Goal: Transaction & Acquisition: Purchase product/service

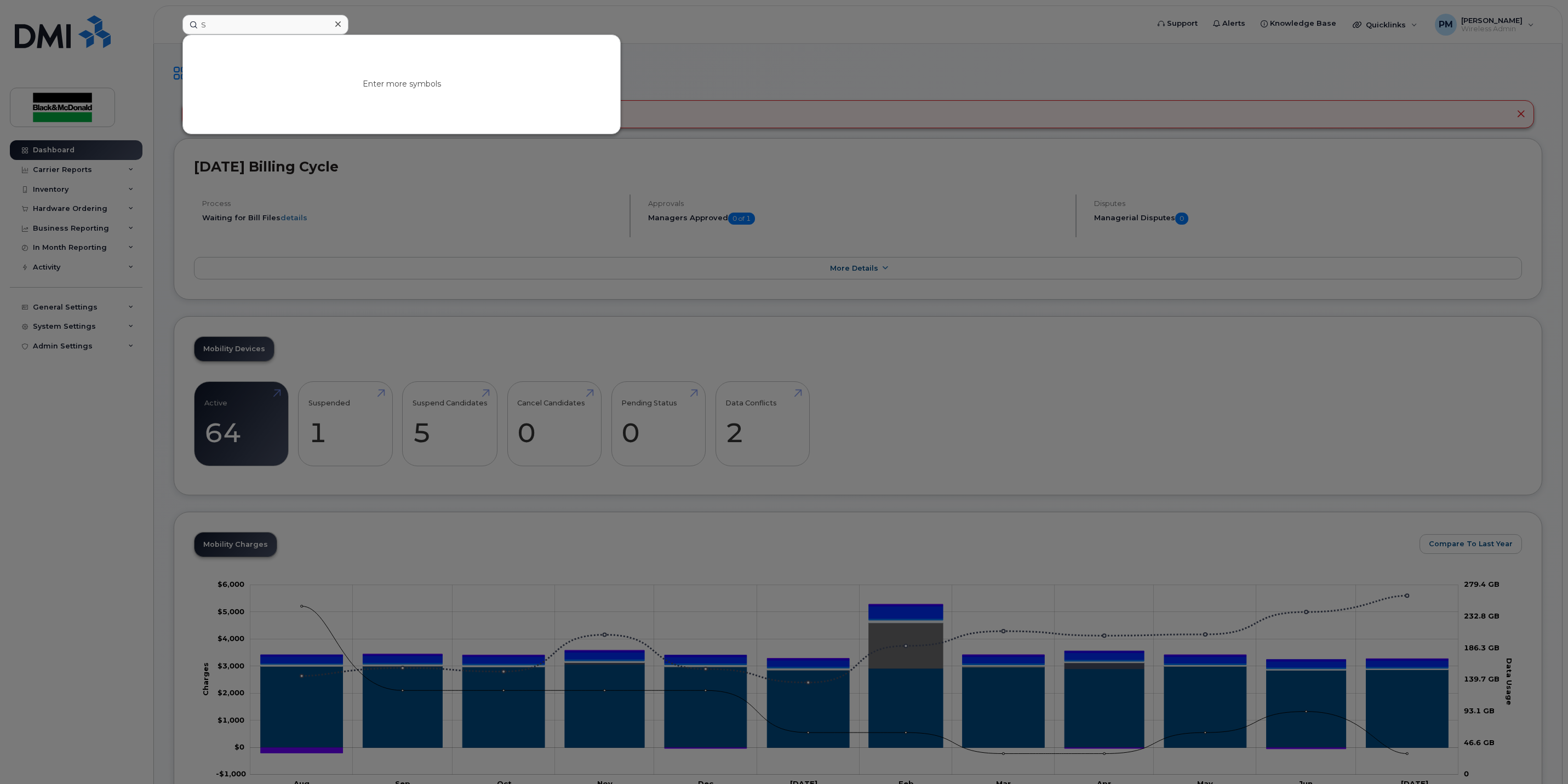
click at [254, 19] on input "S" at bounding box center [265, 24] width 166 height 19
type input "Suncor"
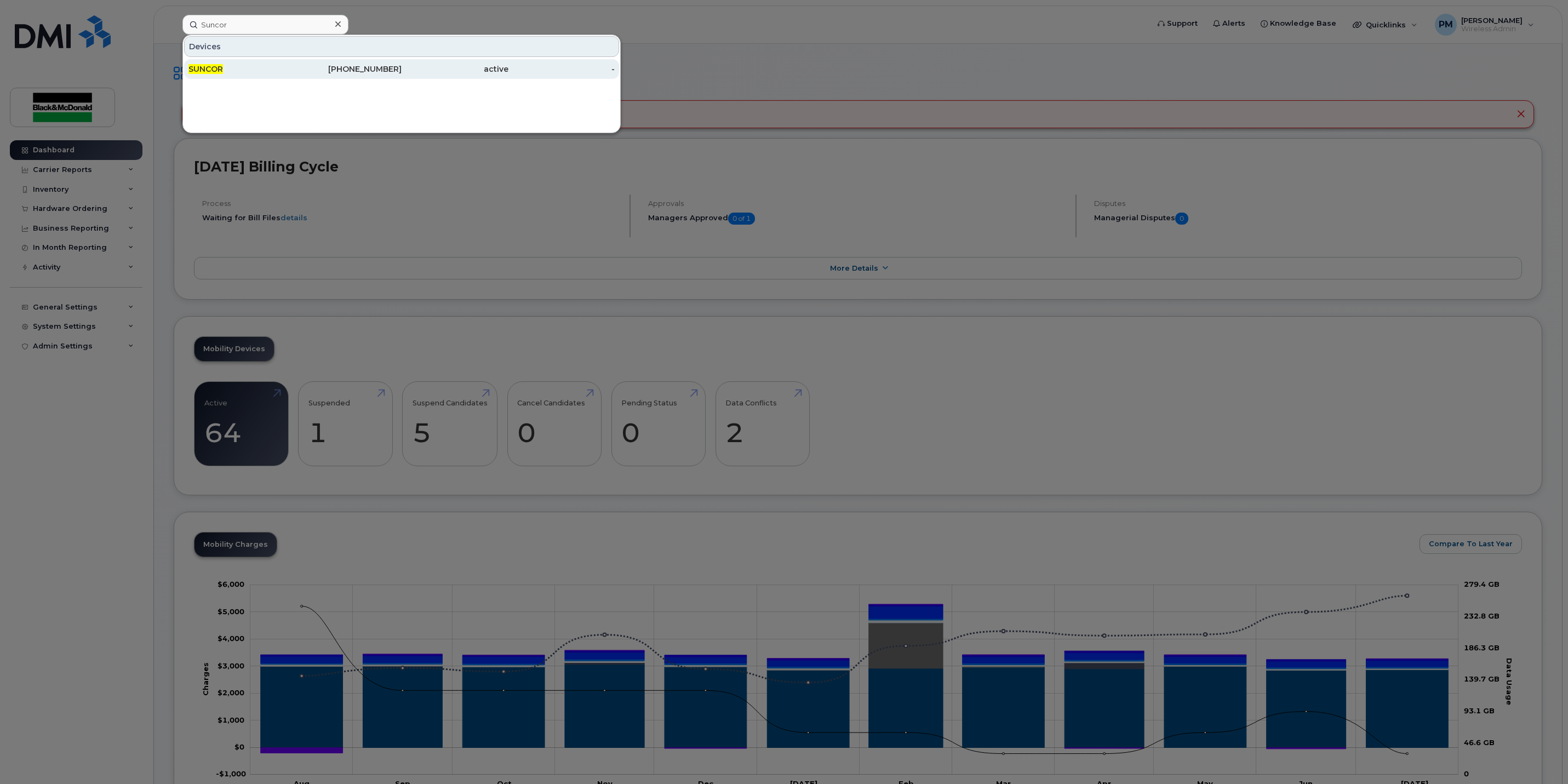
click at [226, 72] on div "SUNCOR" at bounding box center [242, 69] width 107 height 11
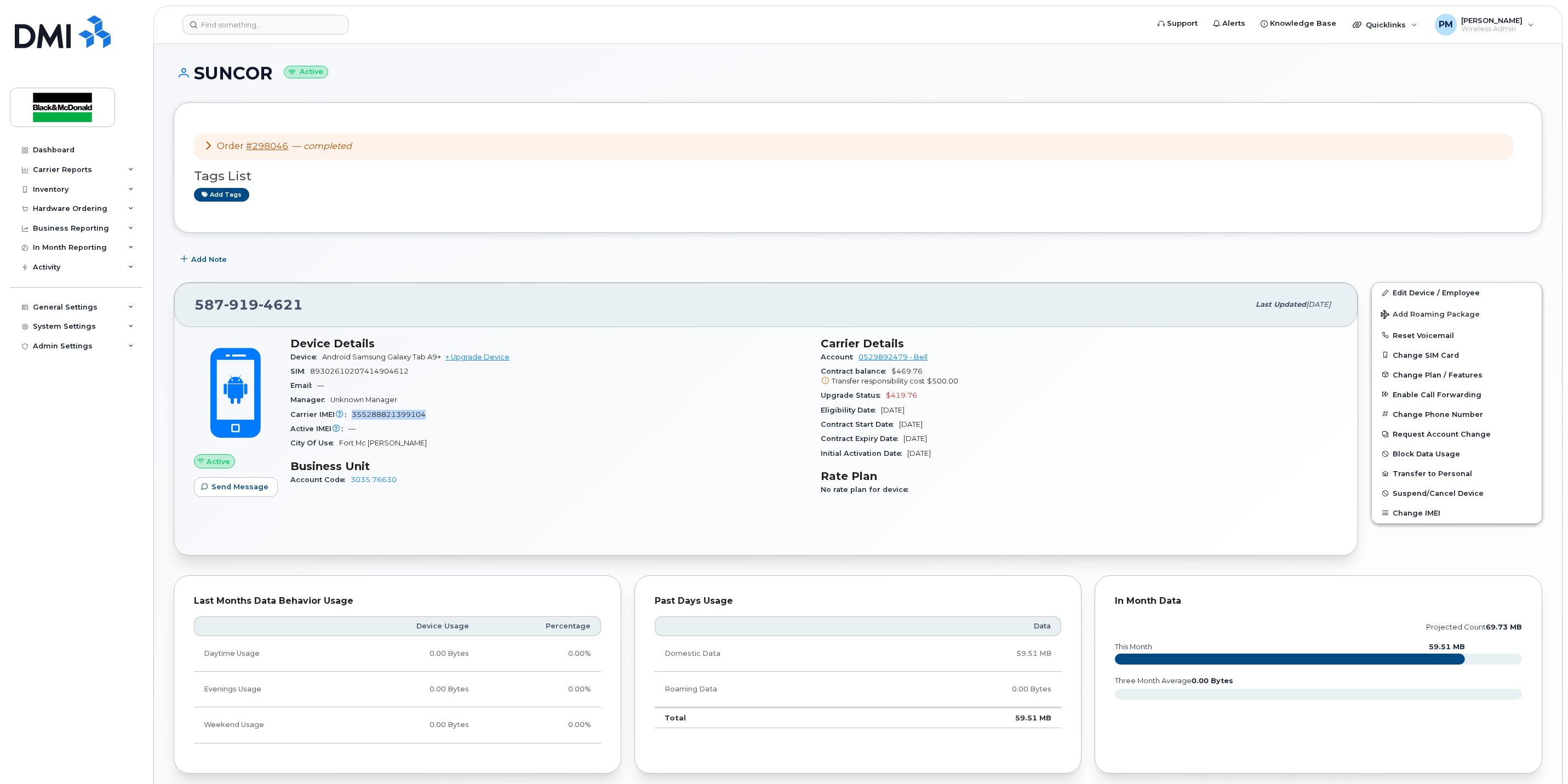
drag, startPoint x: 429, startPoint y: 411, endPoint x: 351, endPoint y: 421, distance: 78.6
click at [351, 421] on div "Carrier IMEI Carrier IMEI is reported during the last billing cycle or change o…" at bounding box center [549, 415] width 517 height 14
copy span "355288821399104"
click at [299, 32] on input at bounding box center [265, 24] width 166 height 19
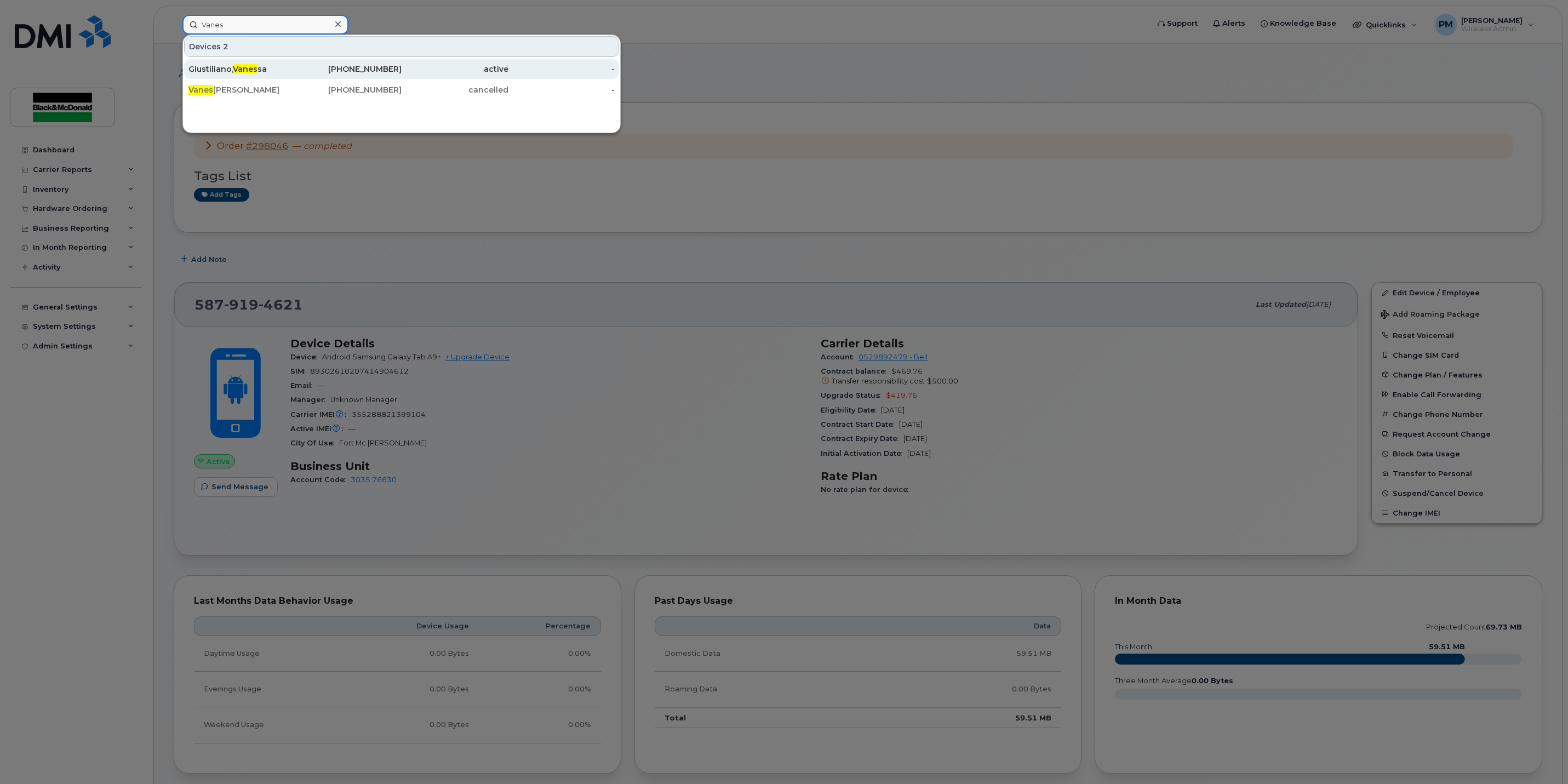
type input "Vanes"
click at [299, 71] on div "403-801-0636" at bounding box center [349, 69] width 107 height 11
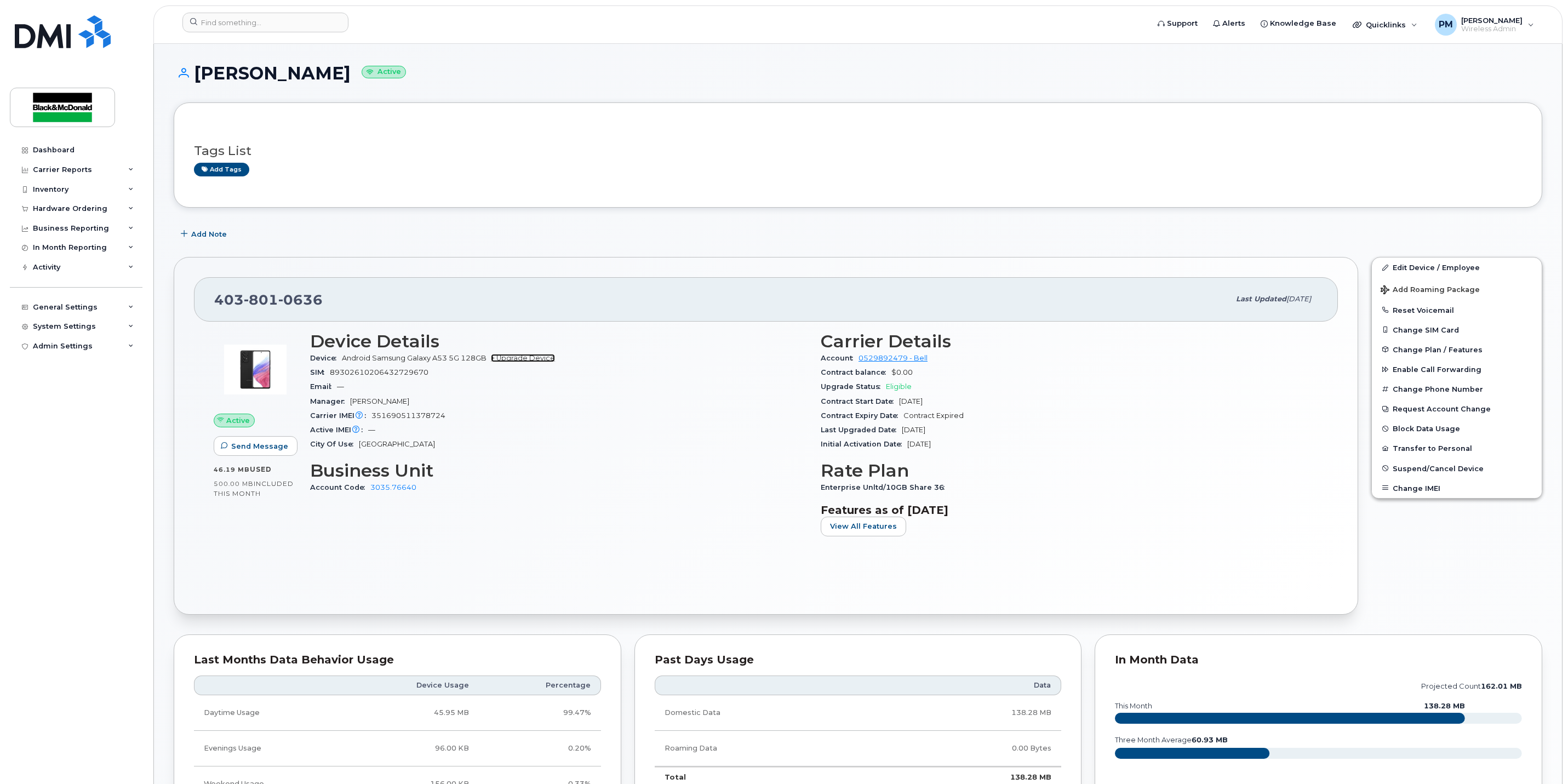
click at [531, 359] on link "+ Upgrade Device" at bounding box center [522, 358] width 64 height 9
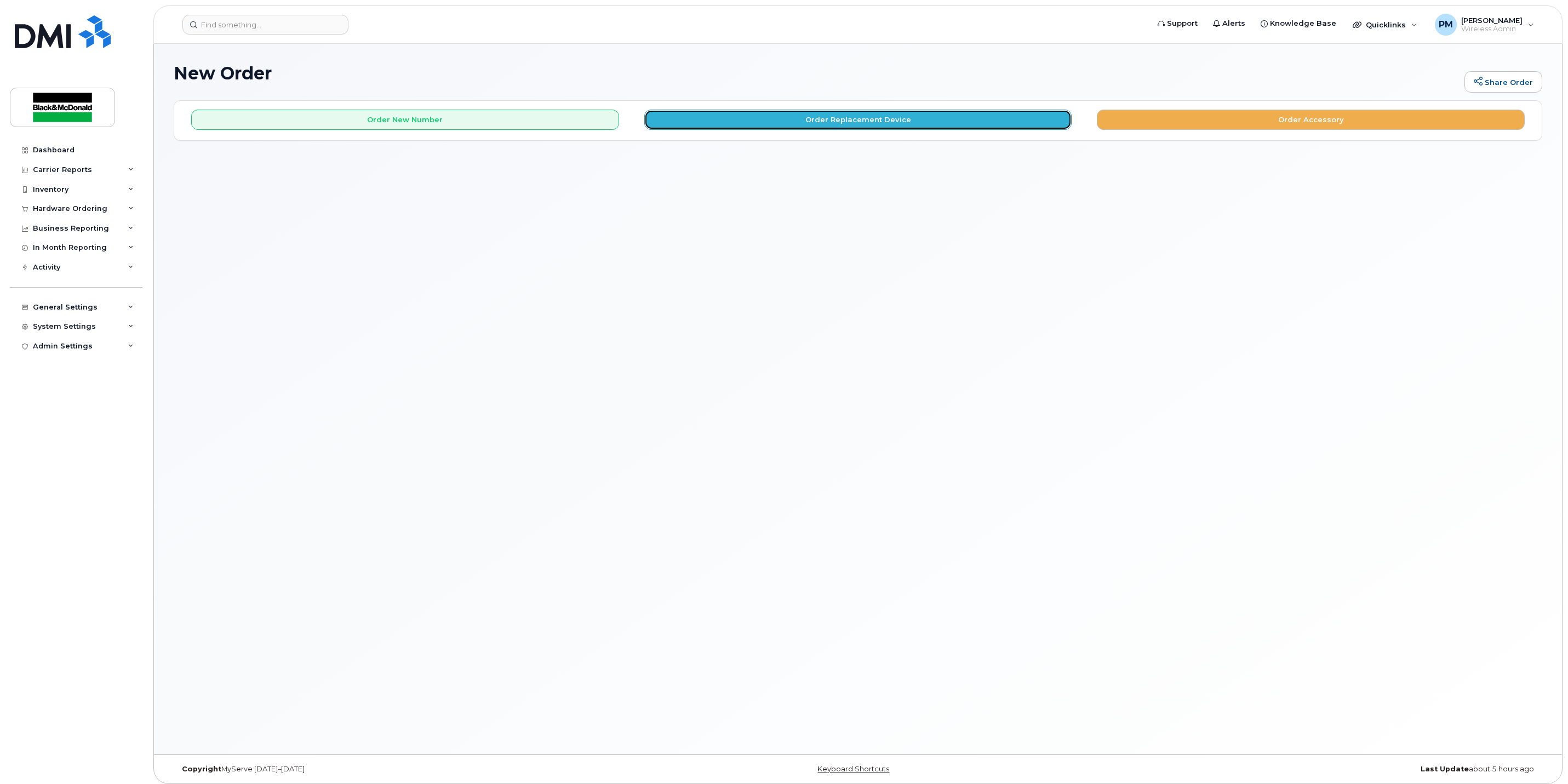
click at [754, 130] on button "Order Replacement Device" at bounding box center [858, 119] width 428 height 20
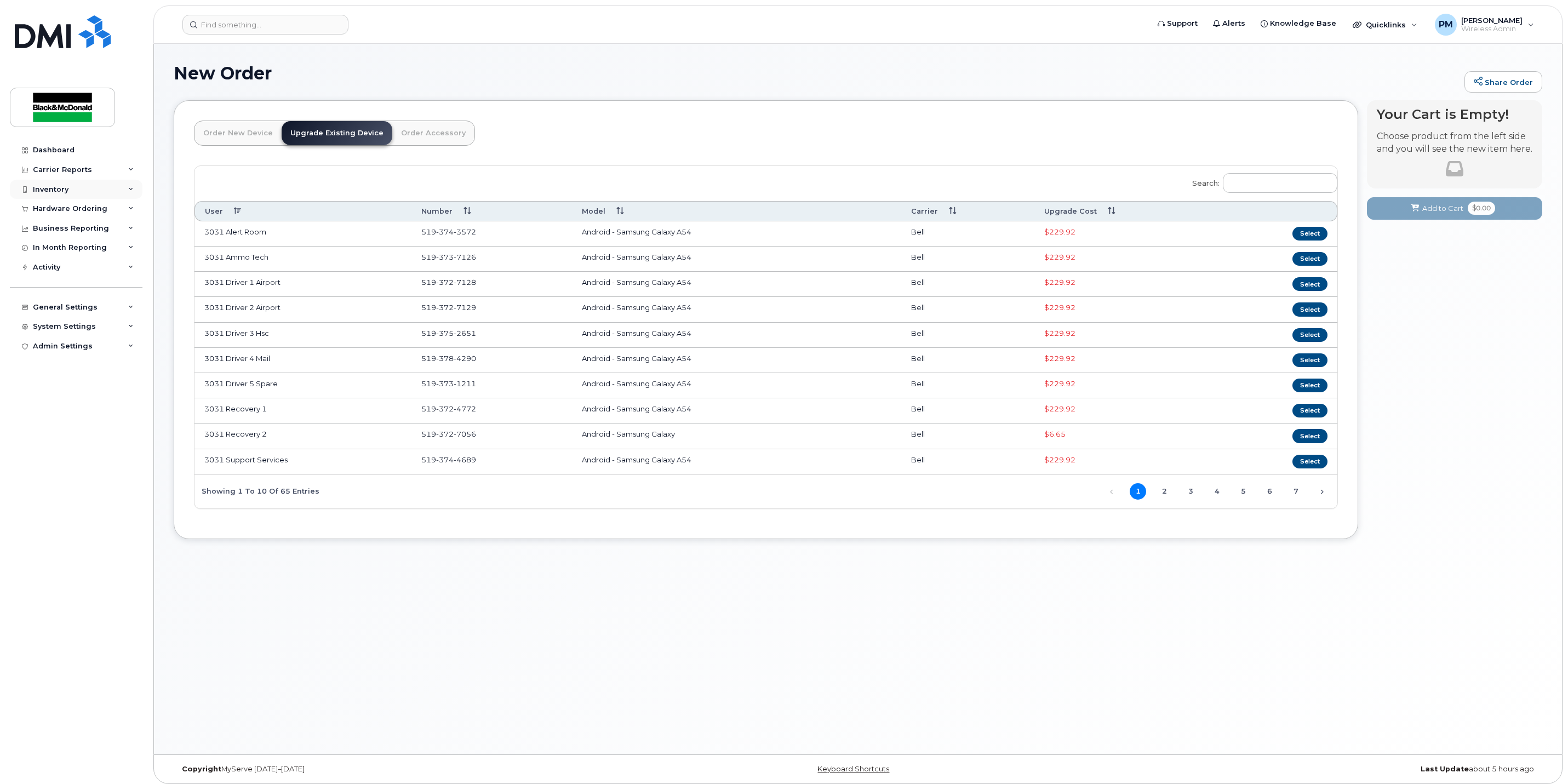
click at [65, 192] on div "Inventory" at bounding box center [51, 189] width 36 height 9
click at [61, 306] on div "Hardware Ordering" at bounding box center [76, 314] width 133 height 19
click at [41, 354] on div "Orders" at bounding box center [51, 354] width 27 height 10
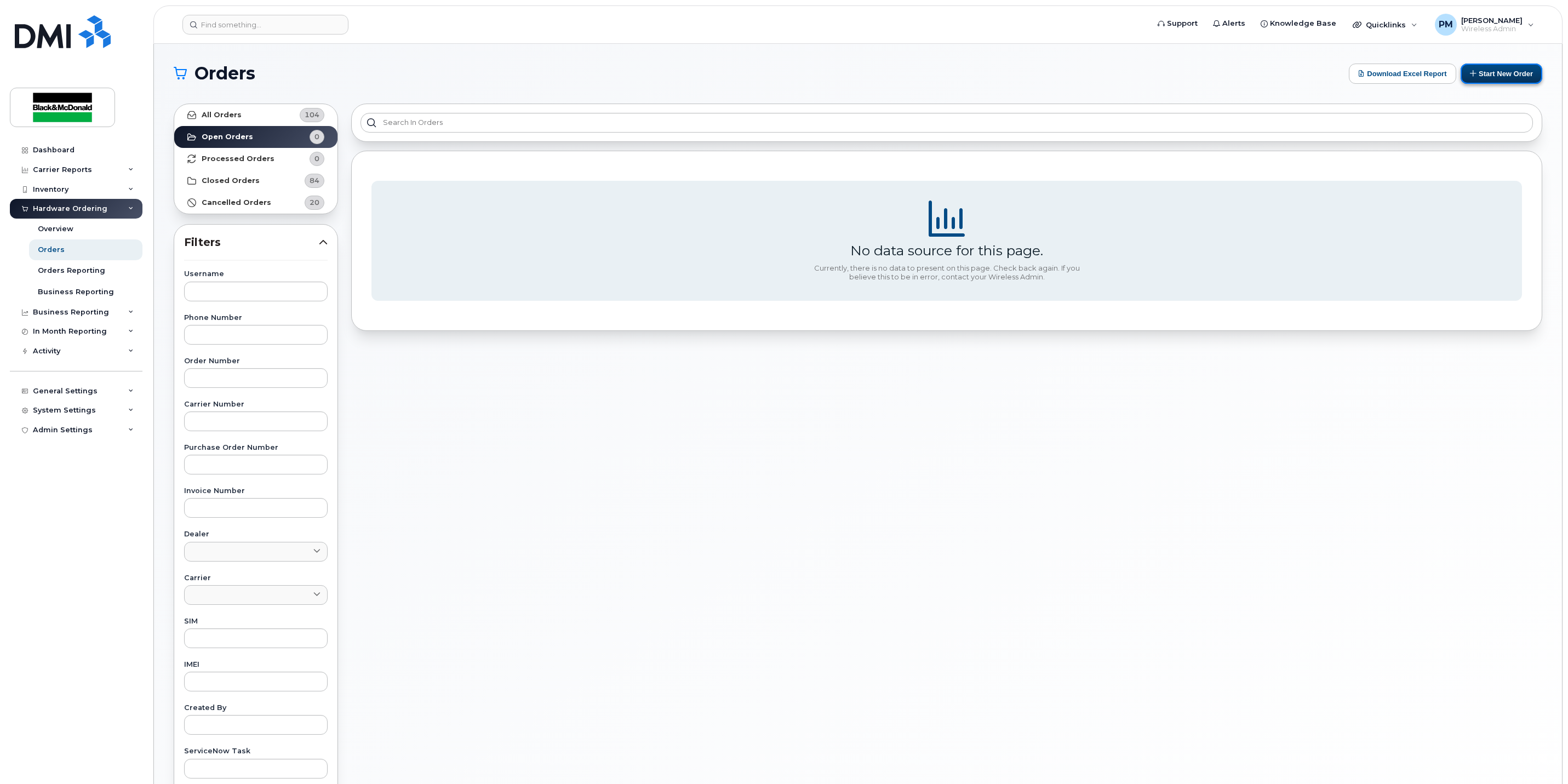
click at [1477, 73] on button "Start New Order" at bounding box center [1502, 73] width 82 height 20
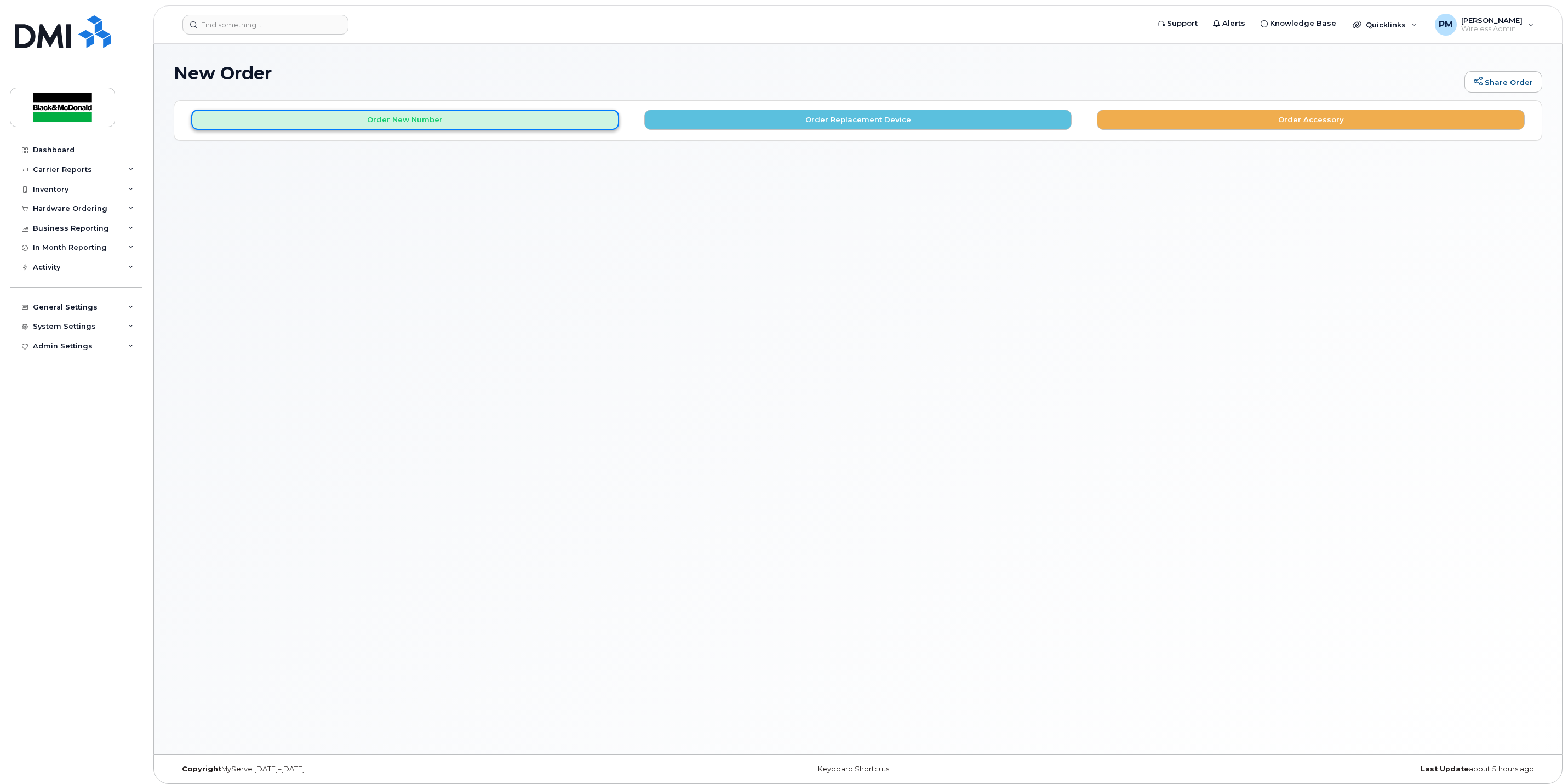
click at [383, 113] on button "Order New Number" at bounding box center [405, 119] width 428 height 20
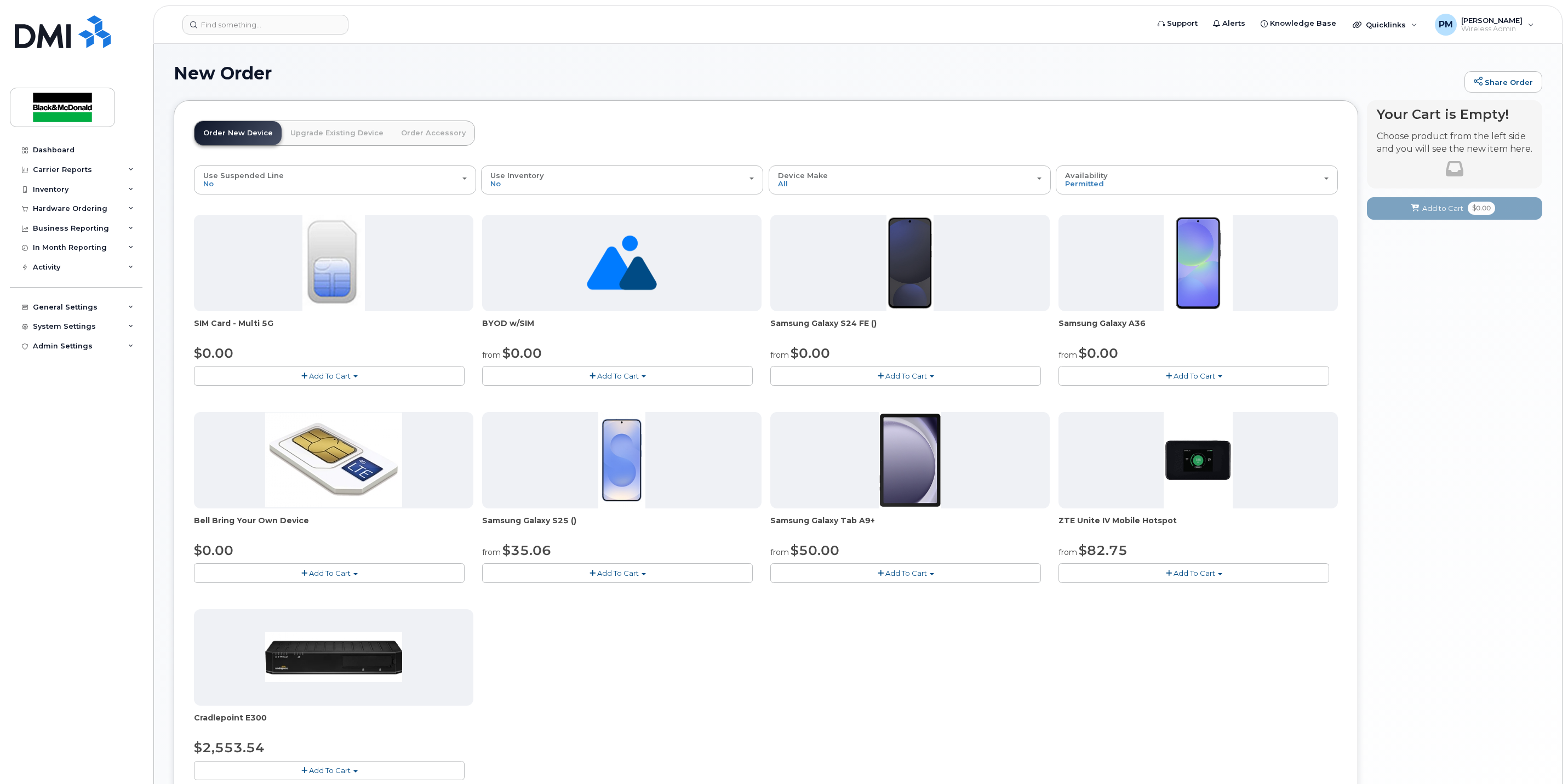
click at [884, 373] on button "Add To Cart" at bounding box center [905, 376] width 271 height 19
click at [894, 378] on span "Add To Cart" at bounding box center [906, 376] width 41 height 9
click at [1212, 375] on span "Add To Cart" at bounding box center [1194, 376] width 41 height 9
click at [1223, 376] on button "Add To Cart" at bounding box center [1194, 376] width 271 height 19
click at [856, 380] on button "Add To Cart" at bounding box center [905, 376] width 271 height 19
